Goal: Check status

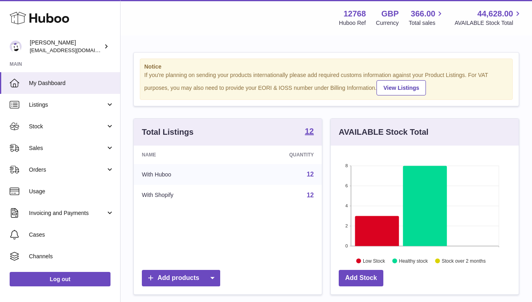
scroll to position [125, 188]
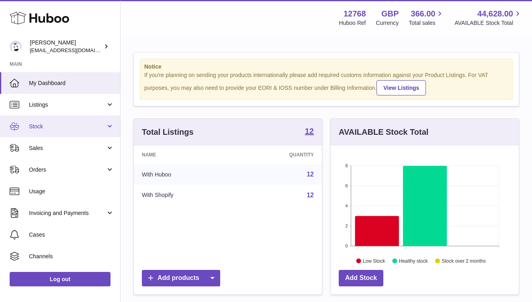
click at [50, 130] on link "Stock" at bounding box center [60, 127] width 120 height 22
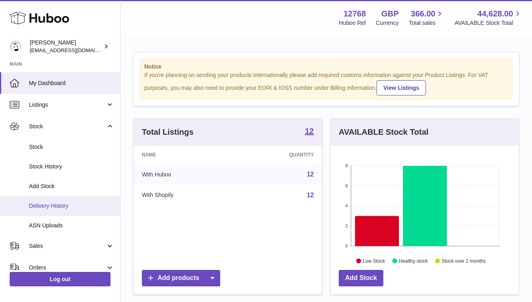
click at [44, 205] on span "Delivery History" at bounding box center [71, 206] width 85 height 8
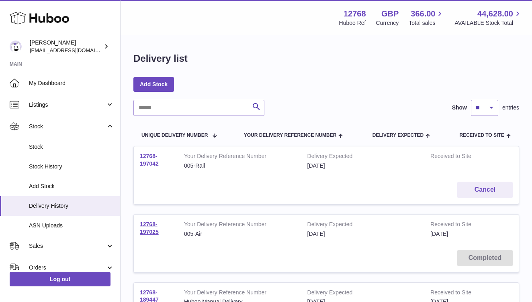
click at [154, 160] on link "12768-197042" at bounding box center [149, 160] width 19 height 14
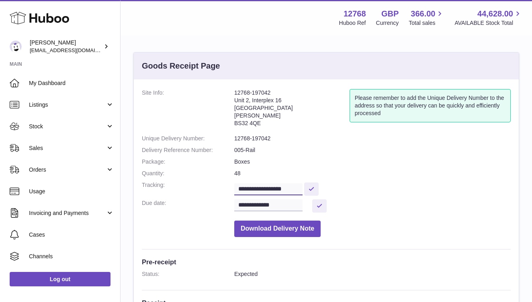
click at [253, 189] on input "**********" at bounding box center [268, 189] width 68 height 12
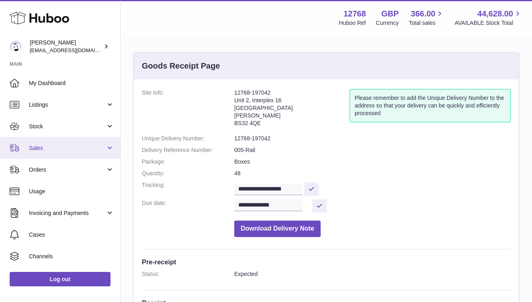
click at [53, 152] on link "Sales" at bounding box center [60, 148] width 120 height 22
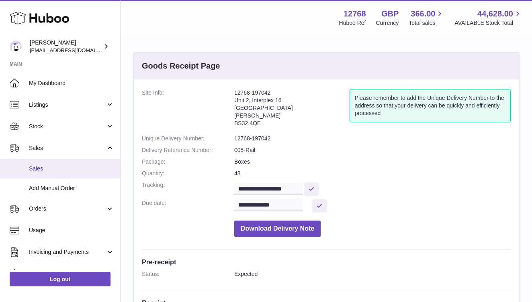
click at [50, 166] on span "Sales" at bounding box center [71, 169] width 85 height 8
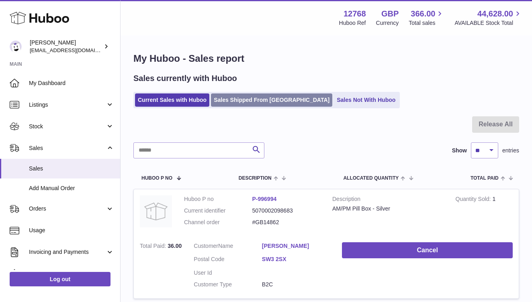
click at [223, 101] on link "Sales Shipped From Huboo" at bounding box center [271, 100] width 121 height 13
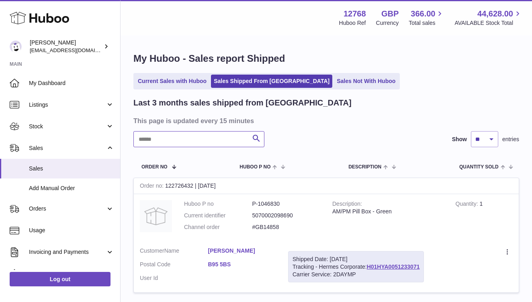
click at [175, 142] on input "text" at bounding box center [198, 139] width 131 height 16
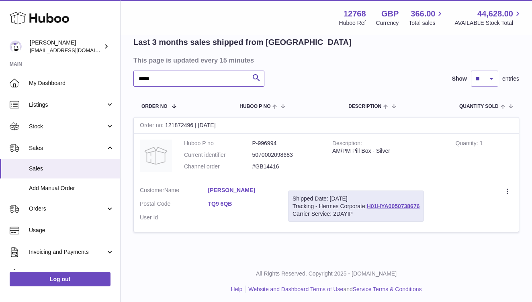
scroll to position [60, 0]
type input "*****"
click at [402, 204] on link "H01HYA0050738676" at bounding box center [393, 207] width 53 height 6
